Goal: Task Accomplishment & Management: Complete application form

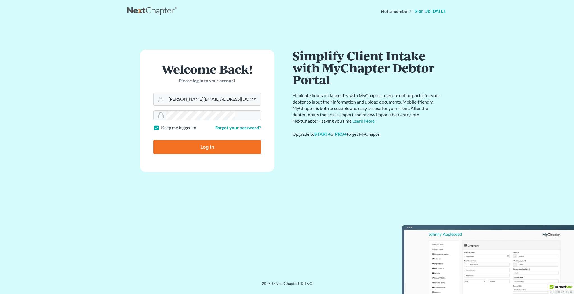
type input "[PERSON_NAME][EMAIL_ADDRESS][DOMAIN_NAME]"
click at [208, 140] on input "Log In" at bounding box center [207, 147] width 108 height 14
type input "Thinking..."
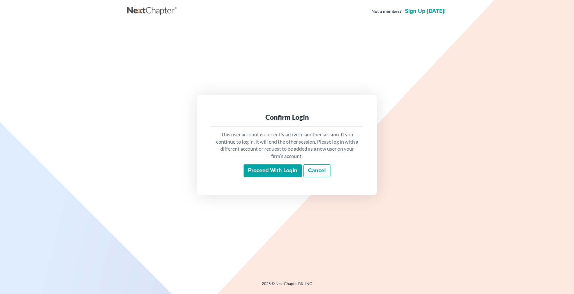
click at [275, 165] on input "Proceed with login" at bounding box center [273, 170] width 58 height 13
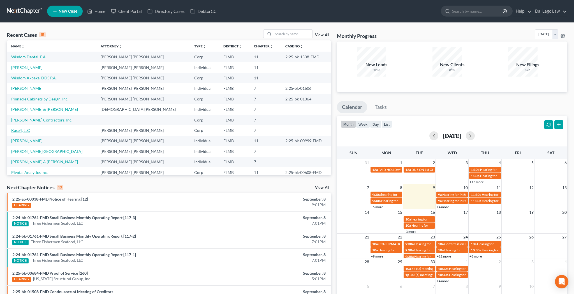
click at [14, 128] on link "Kase4, LLC" at bounding box center [20, 130] width 19 height 5
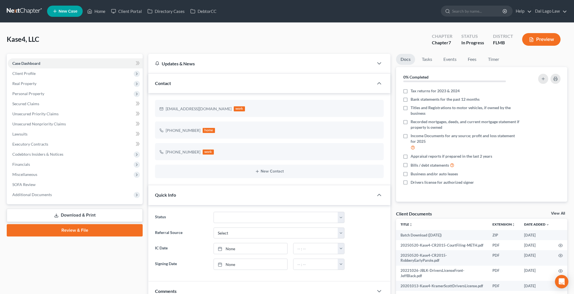
click at [560, 211] on link "View All" at bounding box center [558, 213] width 14 height 4
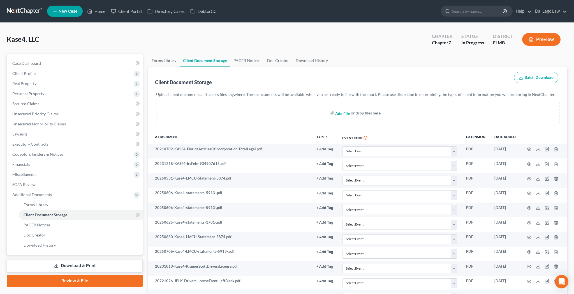
click at [346, 108] on input "file" at bounding box center [341, 113] width 13 height 10
type input "C:\fakepath\AccountStatement_XXXXXXS00_7_31_2025 12_00_00 AM_2025_[PHONE_NUMBER…"
click at [344, 108] on input "file" at bounding box center [341, 113] width 13 height 10
type input "C:\fakepath\[PERSON_NAME] Complaint.pdf"
click at [346, 108] on input "file" at bounding box center [341, 113] width 13 height 10
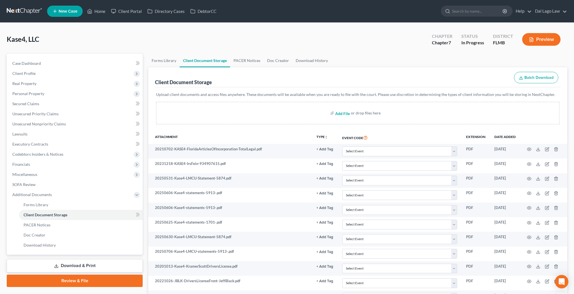
type input "C:\fakepath\20250819-Kase4AllTransactionsDetail.pdf"
click at [347, 108] on input "file" at bounding box center [341, 113] width 13 height 10
type input "C:\fakepath\20210702-KASE4-FloridaArticlesOfIncorporation-TotalLegal.pdf"
click at [27, 91] on span "Personal Property" at bounding box center [28, 93] width 32 height 5
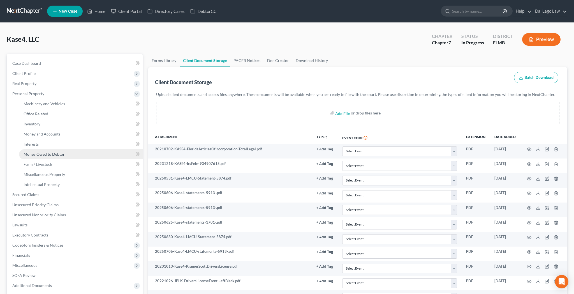
click at [30, 152] on span "Money Owed to Debtor" at bounding box center [44, 154] width 41 height 5
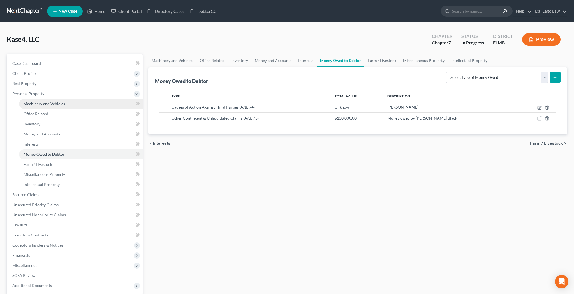
click at [42, 101] on span "Machinery and Vehicles" at bounding box center [44, 103] width 41 height 5
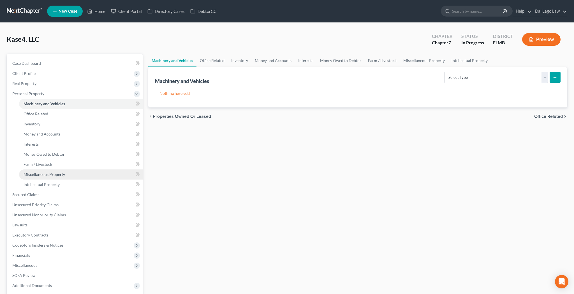
click at [31, 172] on span "Miscellaneous Property" at bounding box center [44, 174] width 41 height 5
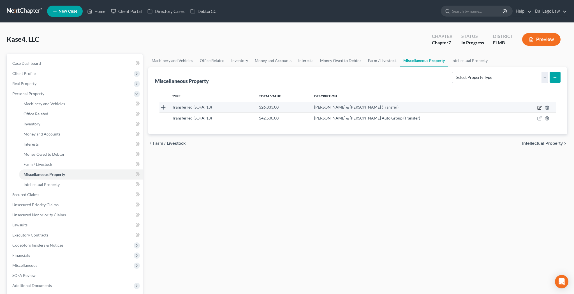
click at [542, 105] on icon "button" at bounding box center [539, 107] width 4 height 4
select select "Ordinary ([DATE])"
select select "9"
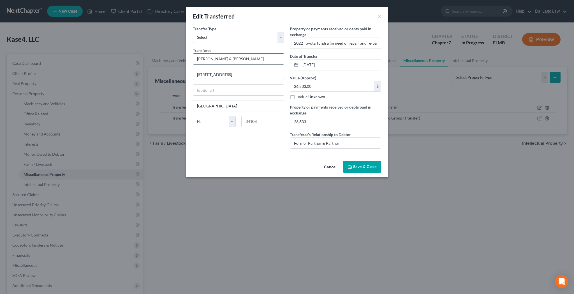
drag, startPoint x: 245, startPoint y: 46, endPoint x: 175, endPoint y: 51, distance: 69.7
click at [193, 54] on input "[PERSON_NAME] & [PERSON_NAME]" at bounding box center [238, 59] width 91 height 11
type input "[PERSON_NAME]"
click at [353, 164] on span "Save & Close" at bounding box center [365, 166] width 24 height 5
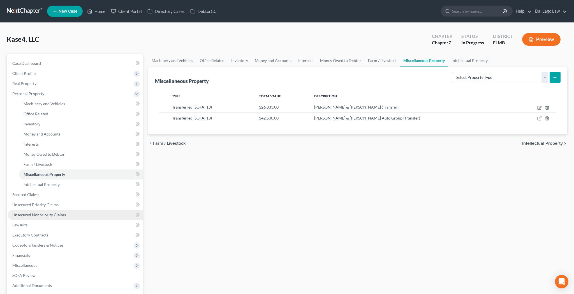
click at [42, 212] on span "Unsecured Nonpriority Claims" at bounding box center [39, 214] width 54 height 5
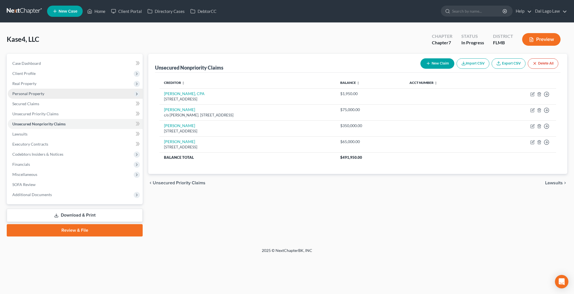
click at [24, 91] on span "Personal Property" at bounding box center [28, 93] width 32 height 5
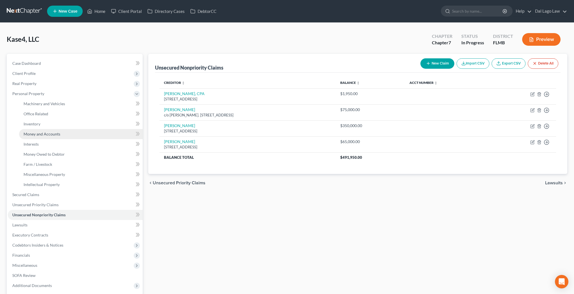
click at [33, 131] on span "Money and Accounts" at bounding box center [42, 133] width 37 height 5
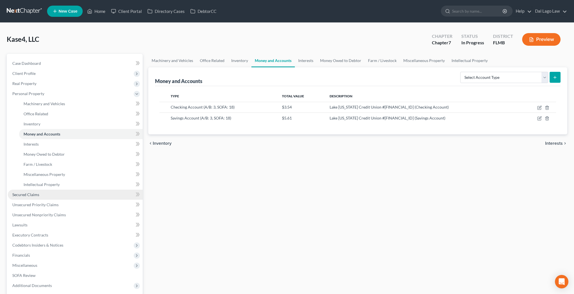
click at [18, 190] on link "Secured Claims" at bounding box center [75, 195] width 135 height 10
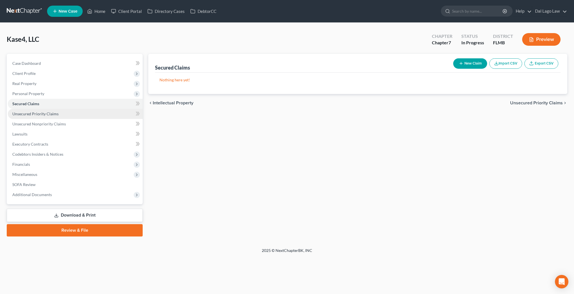
click at [27, 111] on span "Unsecured Priority Claims" at bounding box center [35, 113] width 46 height 5
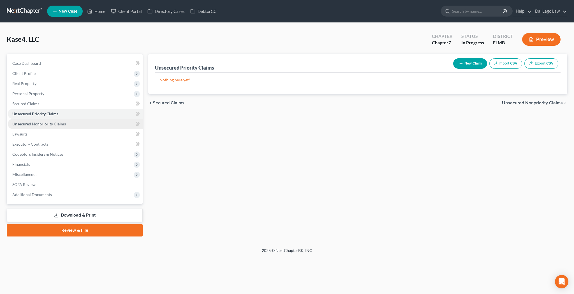
click at [26, 121] on span "Unsecured Nonpriority Claims" at bounding box center [39, 123] width 54 height 5
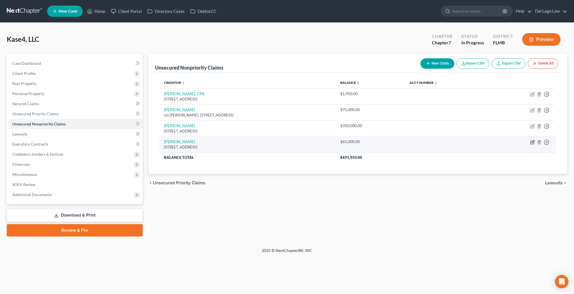
click at [535, 140] on icon "button" at bounding box center [532, 142] width 4 height 4
select select "9"
select select "11"
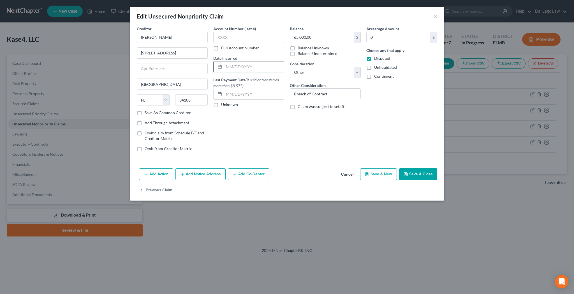
click at [265, 61] on input "text" at bounding box center [254, 66] width 60 height 11
type input "09/02/2024"
click at [399, 168] on button "Save & Close" at bounding box center [418, 174] width 38 height 12
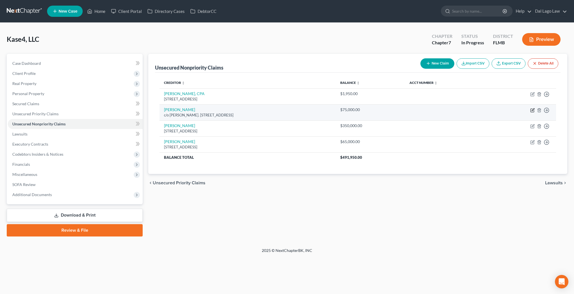
click at [535, 108] on icon "button" at bounding box center [532, 110] width 4 height 4
select select "9"
select select "11"
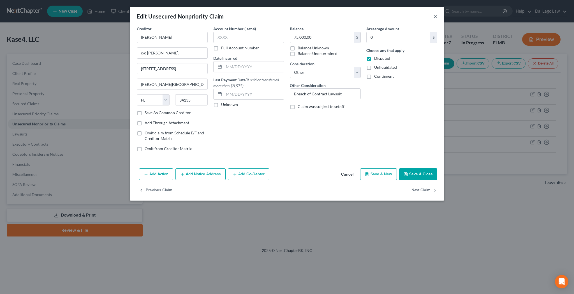
click at [433, 13] on button "×" at bounding box center [435, 16] width 4 height 7
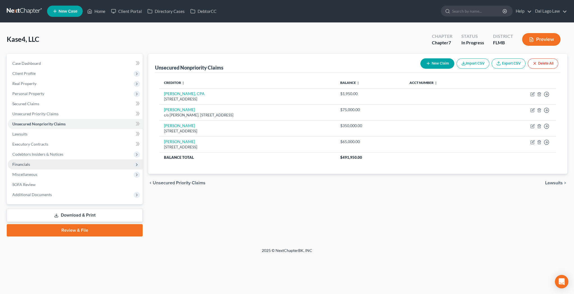
click at [16, 159] on span "Financials" at bounding box center [75, 164] width 135 height 10
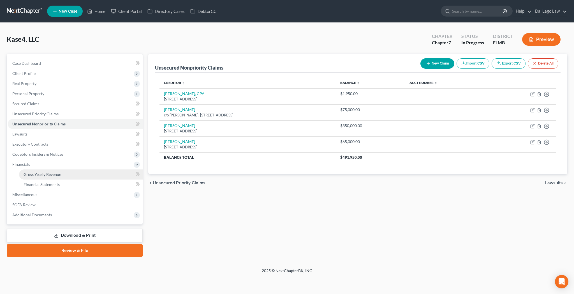
click at [20, 169] on link "Gross Yearly Revenue" at bounding box center [81, 174] width 124 height 10
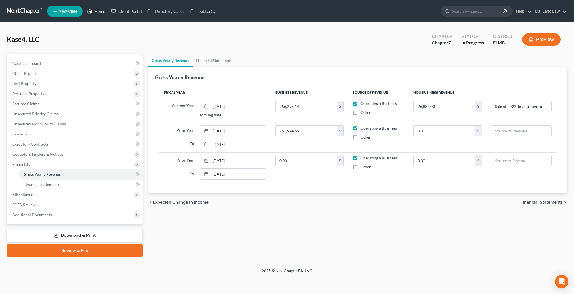
click at [84, 8] on link "Home" at bounding box center [96, 11] width 24 height 10
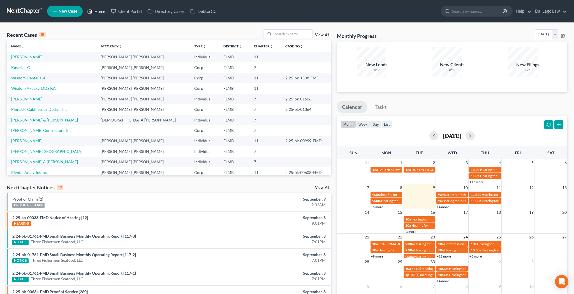
click at [85, 8] on link "Home" at bounding box center [96, 11] width 24 height 10
